Goal: Obtain resource: Obtain resource

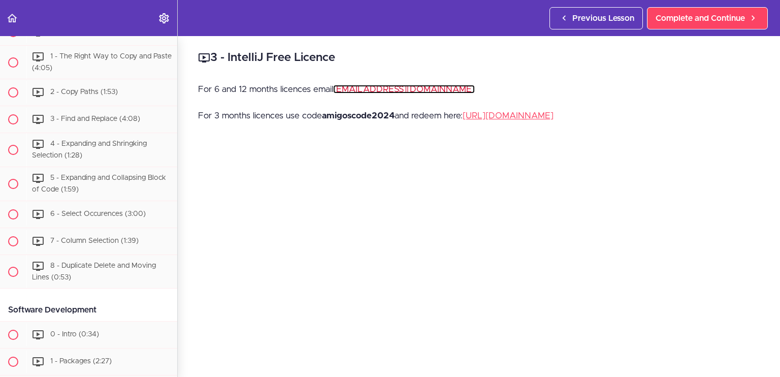
click at [392, 87] on link "[EMAIL_ADDRESS][DOMAIN_NAME]" at bounding box center [404, 89] width 142 height 9
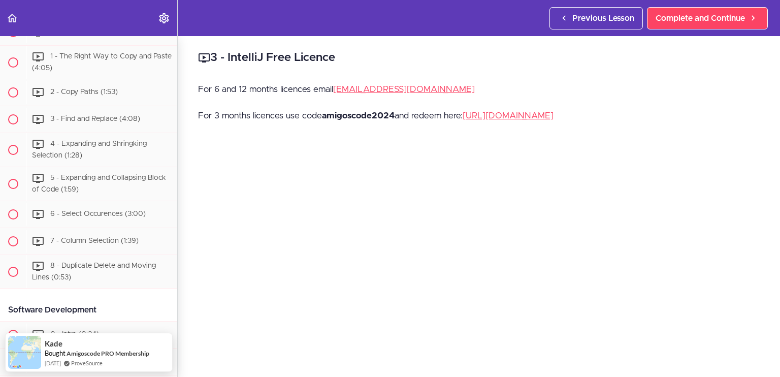
click at [563, 64] on h2 "3 - IntelliJ Free Licence" at bounding box center [478, 57] width 561 height 17
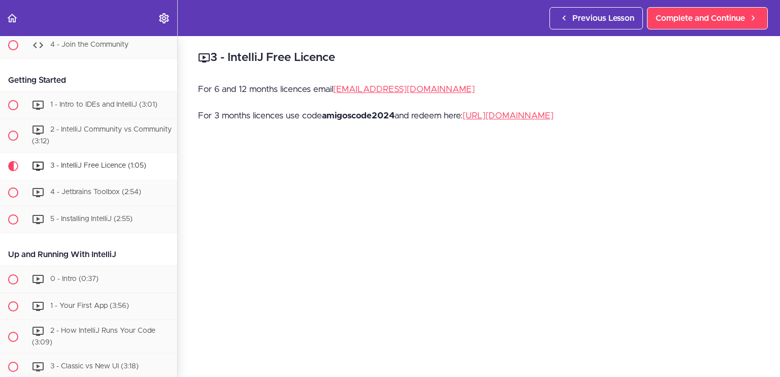
scroll to position [156, 0]
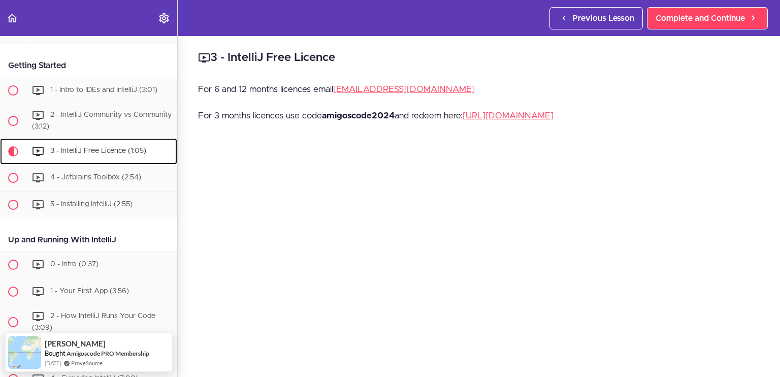
click at [47, 146] on span at bounding box center [40, 151] width 16 height 12
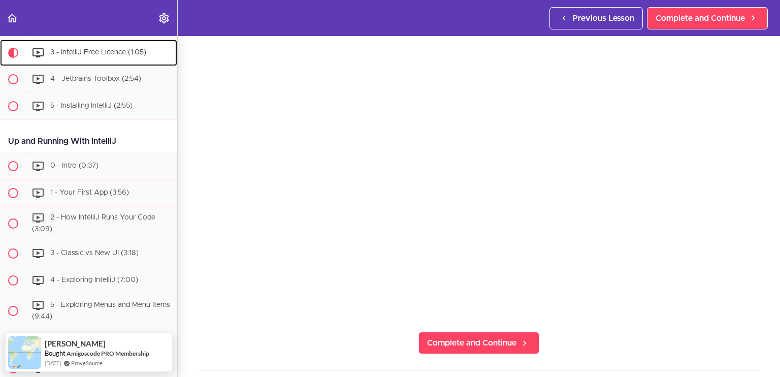
scroll to position [152, 0]
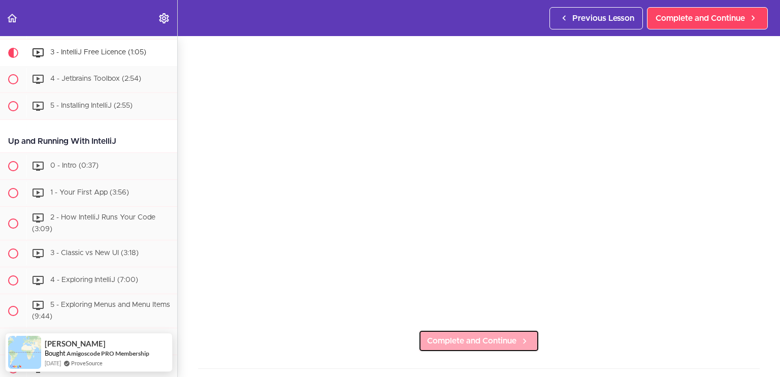
click at [507, 343] on link "Complete and Continue" at bounding box center [478, 340] width 121 height 22
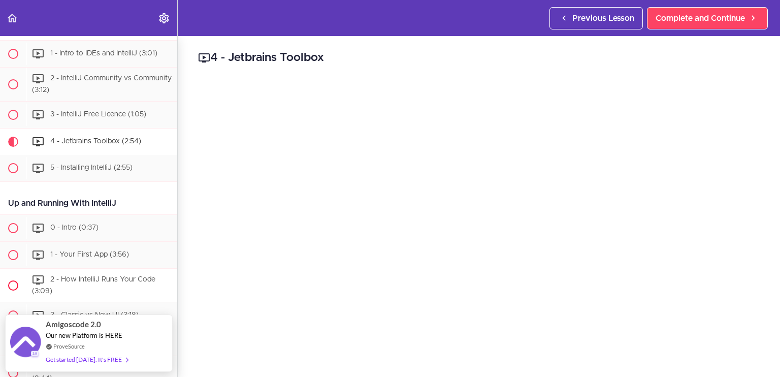
scroll to position [170, 0]
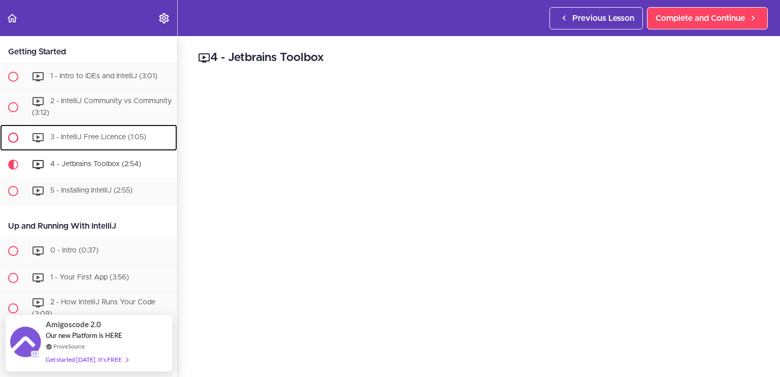
click at [126, 141] on div "3 - IntelliJ Free Licence (1:05)" at bounding box center [101, 137] width 151 height 22
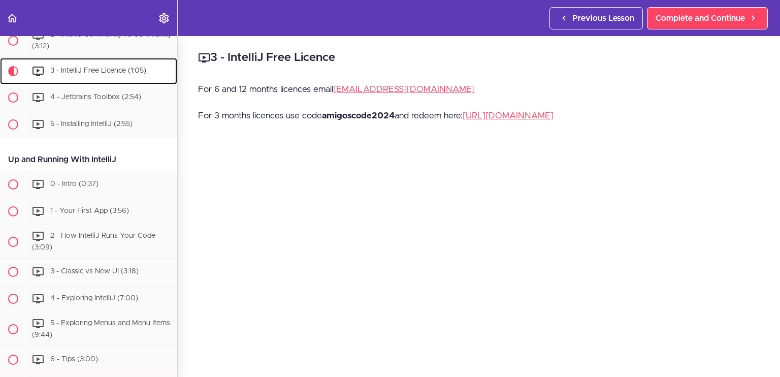
scroll to position [255, 0]
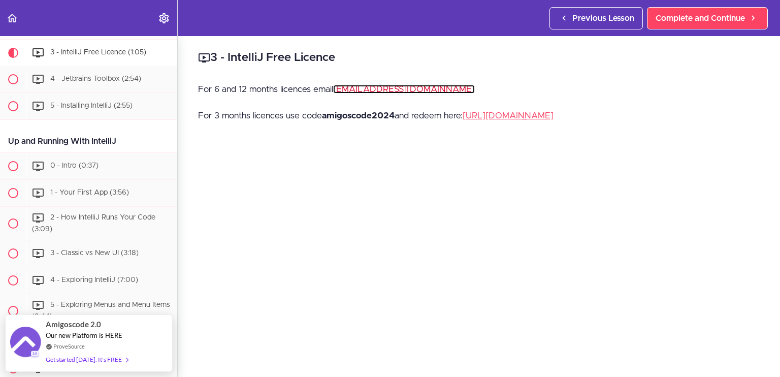
click at [386, 91] on link "[EMAIL_ADDRESS][DOMAIN_NAME]" at bounding box center [404, 89] width 142 height 9
drag, startPoint x: 448, startPoint y: 85, endPoint x: 335, endPoint y: 93, distance: 113.5
click at [335, 93] on p "For 6 and 12 months licences email [EMAIL_ADDRESS][DOMAIN_NAME]" at bounding box center [478, 89] width 561 height 15
copy link "[EMAIL_ADDRESS][DOMAIN_NAME]"
drag, startPoint x: 393, startPoint y: 116, endPoint x: 360, endPoint y: 120, distance: 32.7
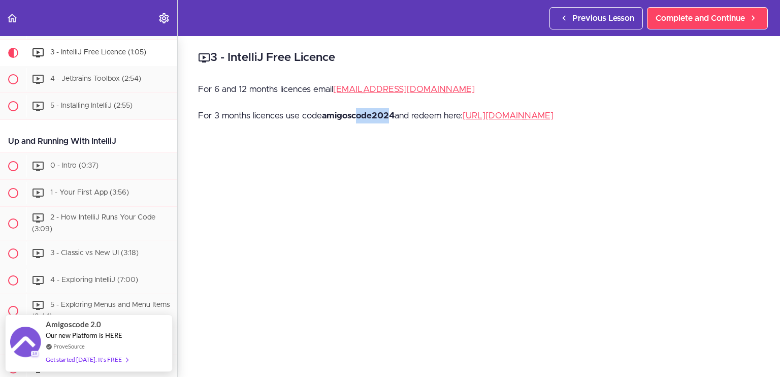
click at [360, 120] on p "For 3 months licences use code amigoscode2024 and redeem here: [URL][DOMAIN_NAM…" at bounding box center [478, 115] width 561 height 15
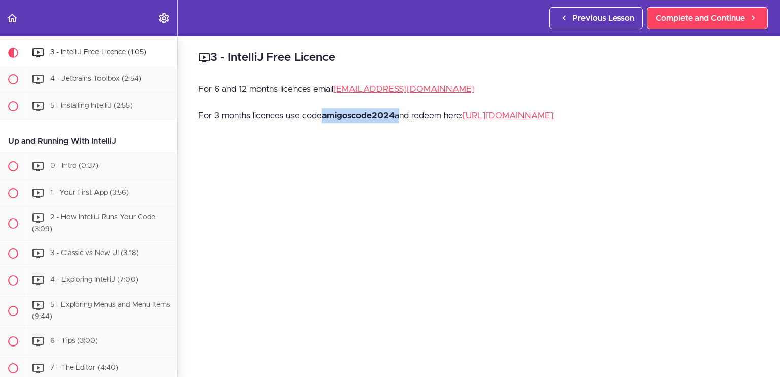
drag, startPoint x: 397, startPoint y: 114, endPoint x: 323, endPoint y: 127, distance: 75.8
click at [323, 127] on div "For 6 and 12 months licences email [EMAIL_ADDRESS][DOMAIN_NAME] For 3 months li…" at bounding box center [478, 108] width 561 height 53
copy p "amigoscode2024"
click at [533, 115] on link "[URL][DOMAIN_NAME]" at bounding box center [507, 115] width 91 height 9
